Goal: Check status: Check status

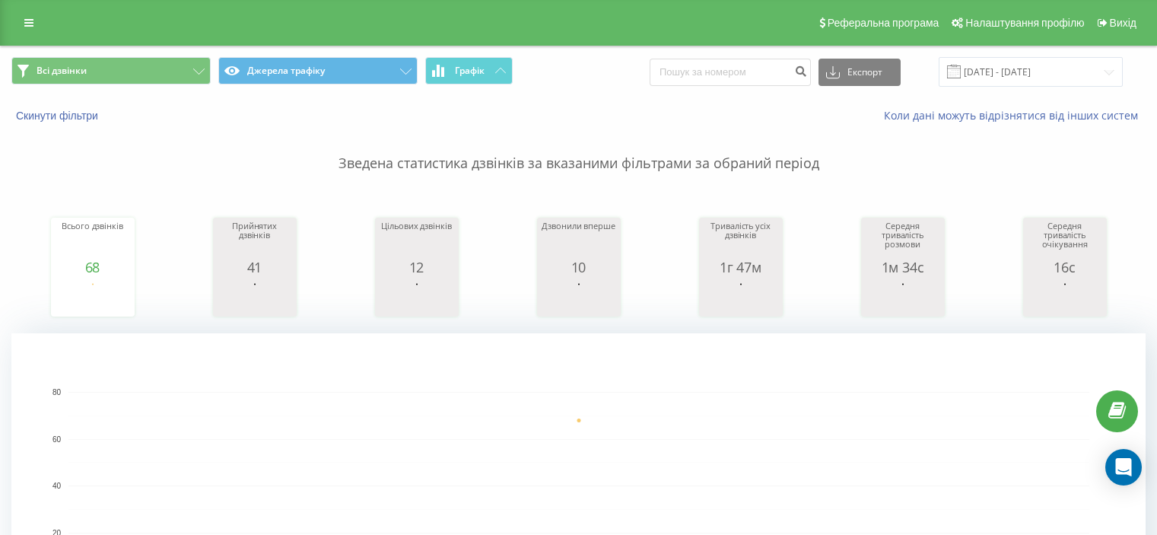
click at [1023, 65] on input "[DATE] - [DATE]" at bounding box center [1031, 72] width 184 height 30
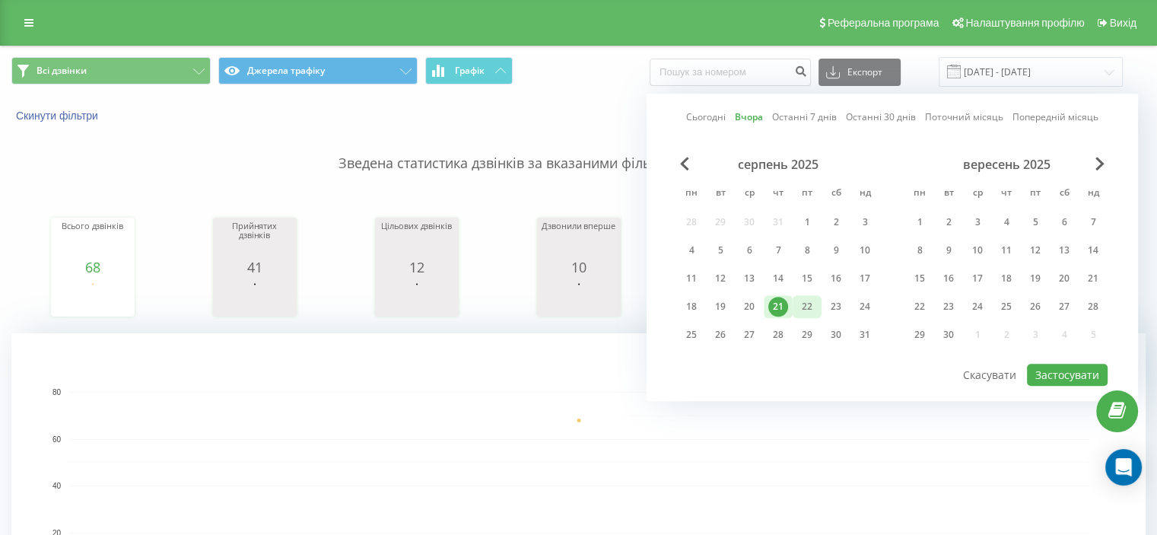
click at [813, 304] on div "22" at bounding box center [807, 307] width 20 height 20
click at [1045, 369] on button "Застосувати" at bounding box center [1067, 375] width 81 height 22
type input "[DATE] - [DATE]"
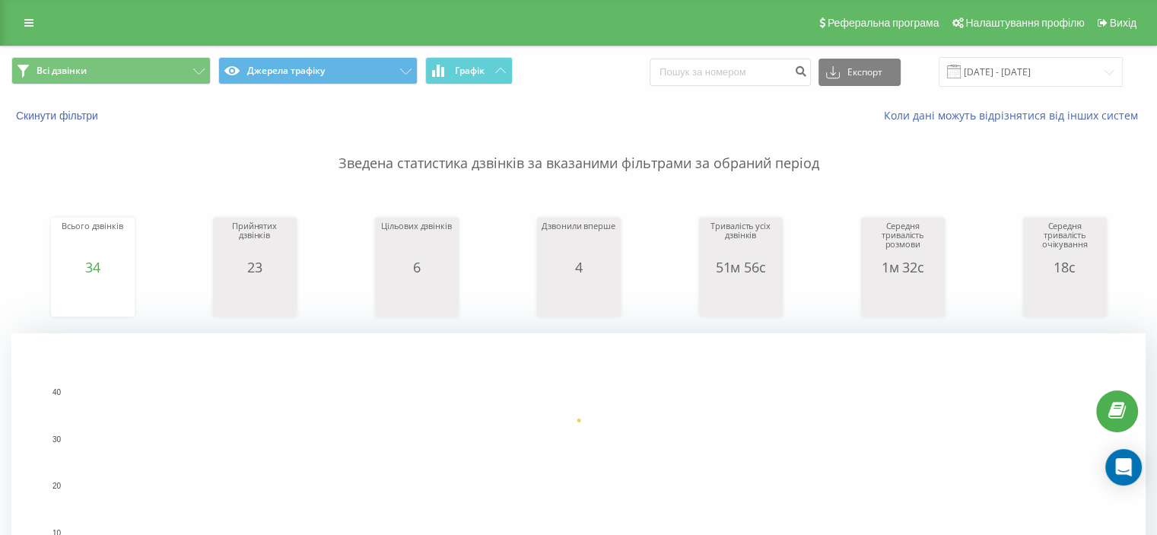
click at [1059, 56] on div "Всі дзвінки Джерела трафіку Графік Експорт .csv .xls .xlsx [DATE] - [DATE]" at bounding box center [579, 71] width 1156 height 51
click at [1055, 78] on input "[DATE] - [DATE]" at bounding box center [1031, 72] width 184 height 30
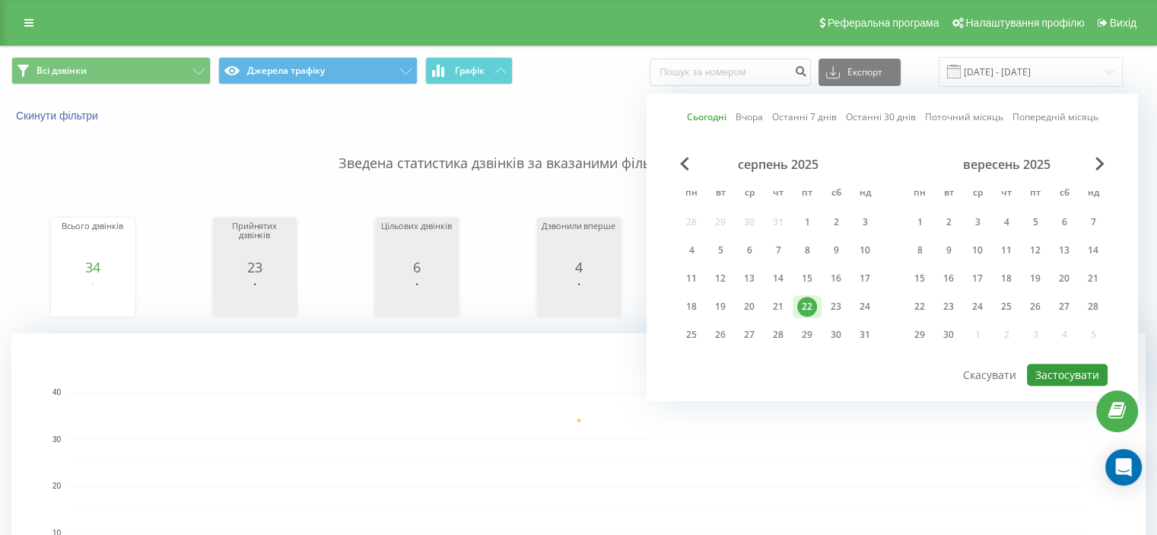
click at [1062, 380] on button "Застосувати" at bounding box center [1067, 375] width 81 height 22
